Goal: Task Accomplishment & Management: Manage account settings

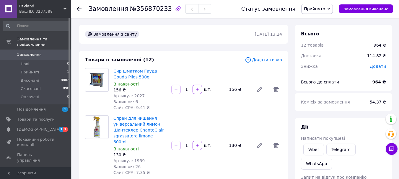
click at [42, 52] on span "Замовлення" at bounding box center [36, 54] width 38 height 5
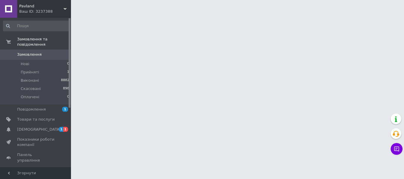
click at [42, 52] on span "Замовлення" at bounding box center [36, 54] width 38 height 5
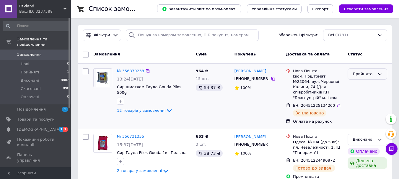
click at [365, 75] on div "Прийнято" at bounding box center [364, 74] width 22 height 6
click at [362, 86] on li "Виконано" at bounding box center [367, 86] width 39 height 11
click at [46, 117] on span "Товари та послуги" at bounding box center [36, 119] width 38 height 5
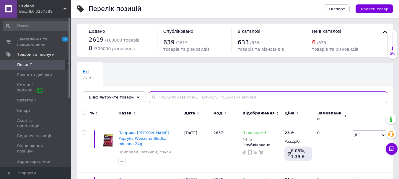
click at [161, 99] on input "text" at bounding box center [268, 98] width 239 height 12
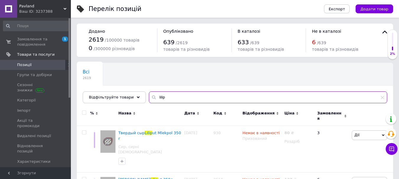
type input "lilip"
click at [204, 68] on div "Всі 2619 Ok Відфільтровано... Зберегти" at bounding box center [235, 86] width 317 height 49
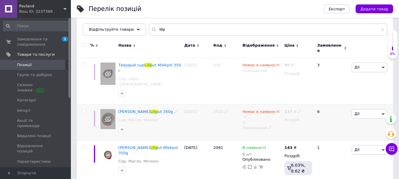
scroll to position [63, 0]
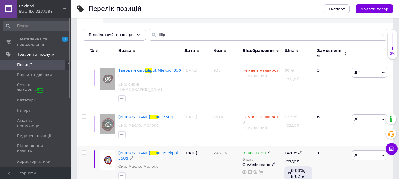
click at [132, 151] on span "ut Mlekpol 350g" at bounding box center [149, 156] width 60 height 10
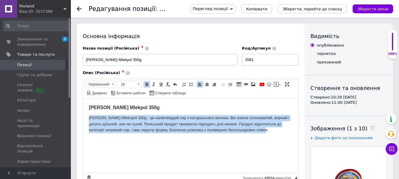
drag, startPoint x: 257, startPoint y: 130, endPoint x: 89, endPoint y: 116, distance: 169.0
click at [89, 116] on html "Сир Ліліпут Млекпол Liliput Mlekpol 350g Сир Liliput Mlekopol 350g - це напівтв…" at bounding box center [190, 119] width 215 height 40
copy p "Сир Liliput Mlekopol 350g - це напівтвердий сир з натурального молока. Він злег…"
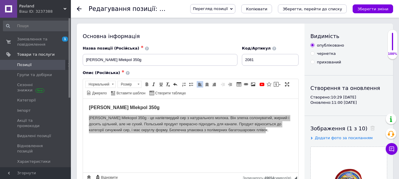
click at [78, 10] on use at bounding box center [79, 9] width 5 height 5
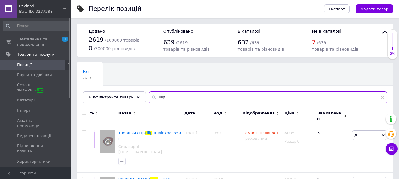
click at [164, 95] on input "lilip" at bounding box center [268, 98] width 239 height 12
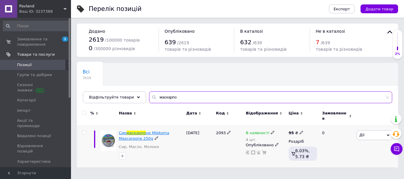
type input "маскарпо"
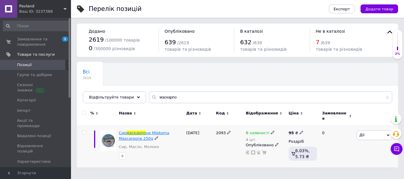
click at [157, 131] on span "не Mlekoma Mascarpone 250g" at bounding box center [144, 136] width 50 height 10
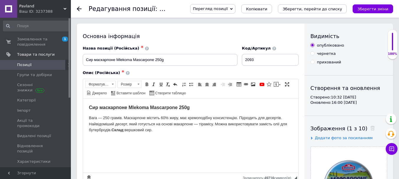
drag, startPoint x: 160, startPoint y: 132, endPoint x: 89, endPoint y: 116, distance: 72.4
click at [89, 116] on p "Вага — 250 грамів. Маскарпоне містить 60% жиру, має кремоподібну консистенцію. …" at bounding box center [191, 124] width 204 height 18
copy p "Вага — 250 грамів. Маскарпоне містить 60% жиру, має кремоподібну консистенцію. …"
click at [76, 10] on div "Редагування позиції: Сир маскарпоне Mlekoma Mascarpone 250g Перегляд позиції Зб…" at bounding box center [235, 9] width 328 height 18
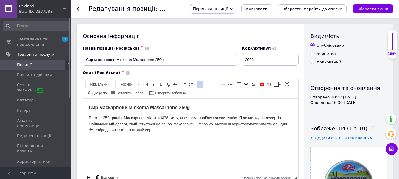
click at [79, 9] on use at bounding box center [79, 9] width 5 height 5
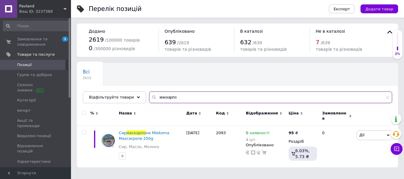
click at [180, 96] on input "маскарпо" at bounding box center [270, 98] width 243 height 12
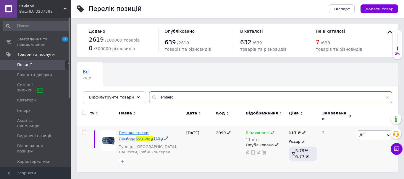
type input "lemberg"
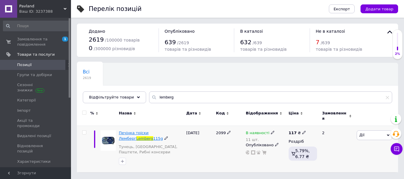
click at [148, 131] on span "Печінка тріски Лемберг" at bounding box center [134, 136] width 30 height 10
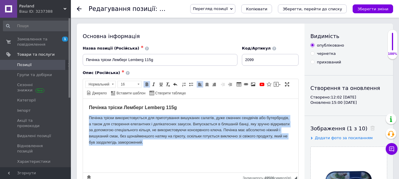
drag, startPoint x: 148, startPoint y: 145, endPoint x: 88, endPoint y: 119, distance: 64.8
click at [88, 119] on html "Печінка тріски Лемберг Lemberg 115g Печінка тріски використовується для приготу…" at bounding box center [190, 125] width 215 height 53
copy p "Печінка тріски використовується для приготування вишуканих салатів, дуже смачни…"
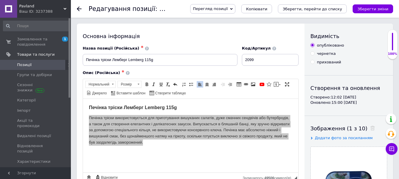
click at [40, 169] on span "[DEMOGRAPHIC_DATA]" at bounding box center [36, 171] width 38 height 5
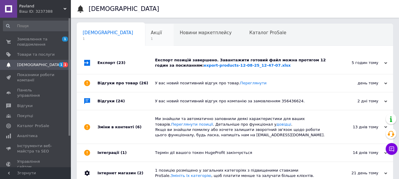
click at [151, 39] on span "1" at bounding box center [156, 39] width 11 height 4
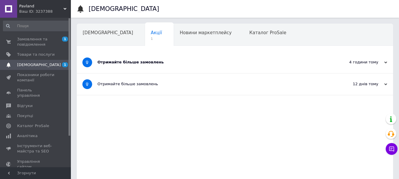
click at [153, 65] on div "Отримайте більше замовлень" at bounding box center [213, 62] width 231 height 5
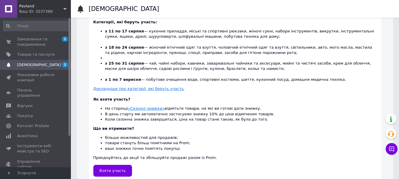
scroll to position [197, 0]
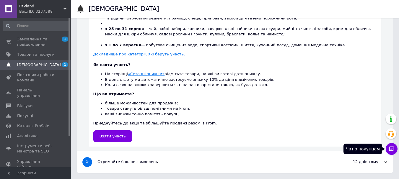
click at [393, 146] on button "Чат з покупцем" at bounding box center [392, 149] width 12 height 12
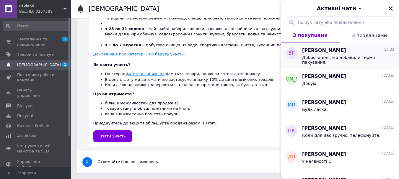
click at [350, 59] on span "Доброго дня, ми добавили термо пакування." at bounding box center [344, 59] width 84 height 9
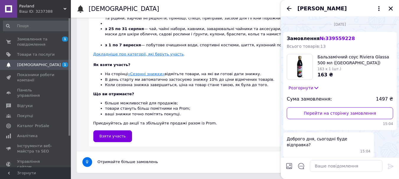
scroll to position [239, 0]
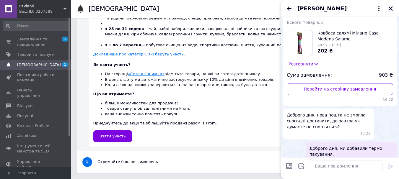
click at [392, 9] on icon "Закрити" at bounding box center [391, 9] width 4 height 4
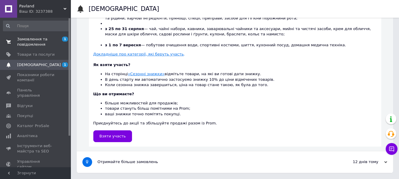
click at [31, 41] on span "Замовлення та повідомлення" at bounding box center [36, 42] width 38 height 11
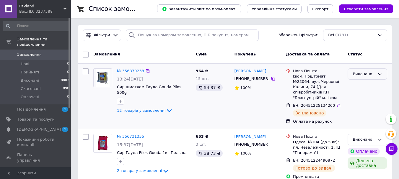
click at [372, 76] on div "Виконано" at bounding box center [364, 74] width 22 height 6
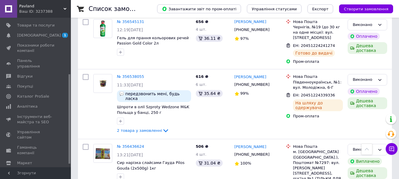
scroll to position [99, 0]
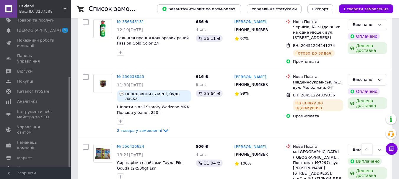
drag, startPoint x: 69, startPoint y: 87, endPoint x: 68, endPoint y: 161, distance: 73.3
click at [68, 161] on div "Замовлення та повідомлення Замовлення 0 Нові 0 Прийняті 0 Виконані 8883 Скасова…" at bounding box center [35, 93] width 71 height 150
click at [44, 138] on link "Гаманець компанії" at bounding box center [36, 145] width 73 height 15
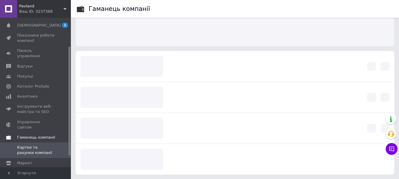
scroll to position [44, 0]
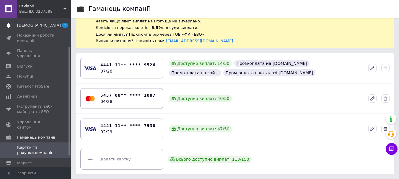
click at [39, 25] on span "[DEMOGRAPHIC_DATA]" at bounding box center [36, 25] width 38 height 5
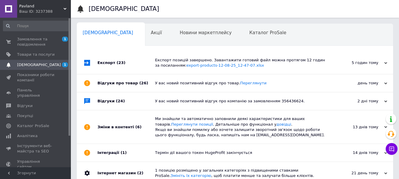
drag, startPoint x: 70, startPoint y: 57, endPoint x: 79, endPoint y: 3, distance: 54.3
click at [79, 3] on div "Pavland Ваш ID: 3237388 Сайт Pavland Кабінет покупця Перевірити стан системи Ст…" at bounding box center [199, 119] width 399 height 238
click at [53, 41] on span "Замовлення та повідомлення" at bounding box center [36, 42] width 38 height 11
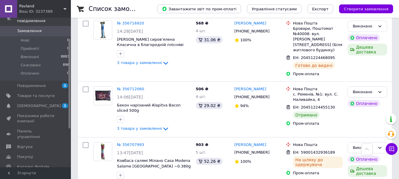
scroll to position [35, 0]
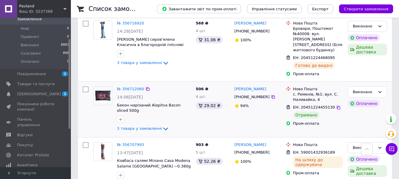
click at [268, 109] on div "Анастасия Кисиль +380938725624 94%" at bounding box center [258, 109] width 52 height 51
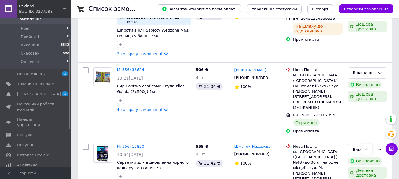
scroll to position [1089, 0]
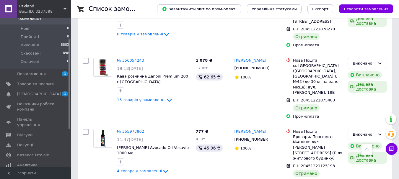
scroll to position [331, 0]
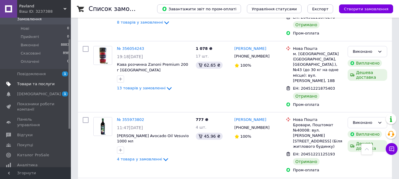
click at [31, 82] on span "Товари та послуги" at bounding box center [36, 84] width 38 height 5
